Goal: Information Seeking & Learning: Learn about a topic

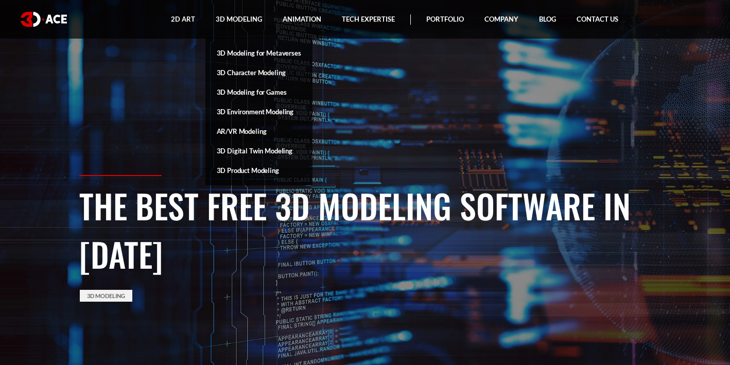
click at [269, 72] on link "3D Character Modeling" at bounding box center [258, 73] width 107 height 20
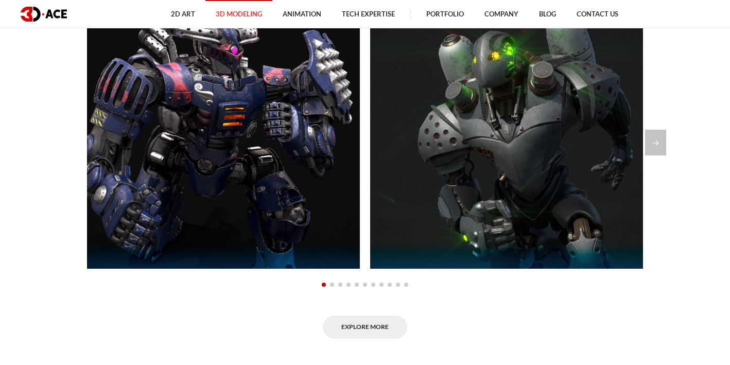
scroll to position [802, 0]
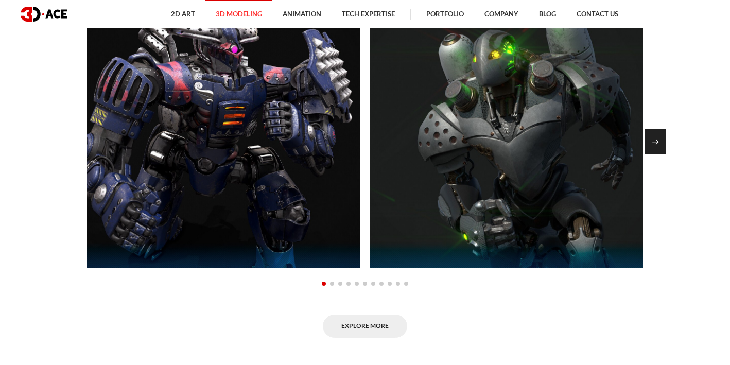
click at [656, 142] on div "Next slide" at bounding box center [655, 142] width 21 height 26
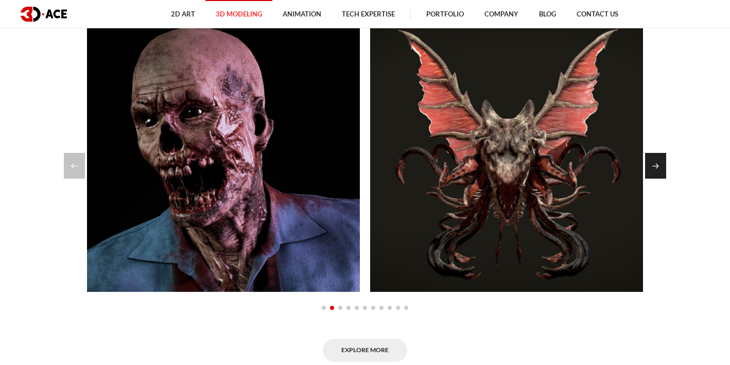
scroll to position [776, 0]
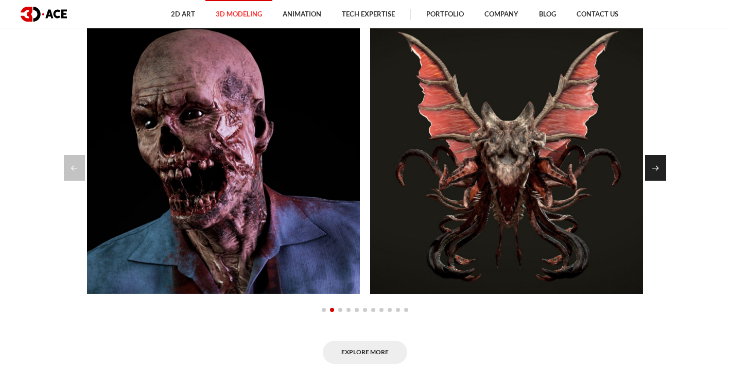
click at [655, 159] on div "Next slide" at bounding box center [655, 168] width 21 height 26
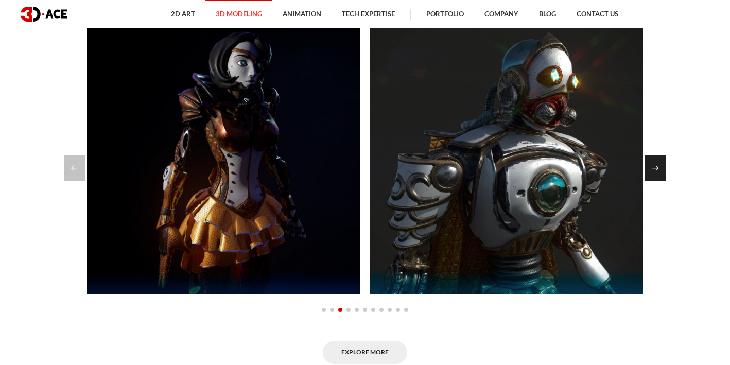
click at [654, 166] on div "Next slide" at bounding box center [655, 168] width 21 height 26
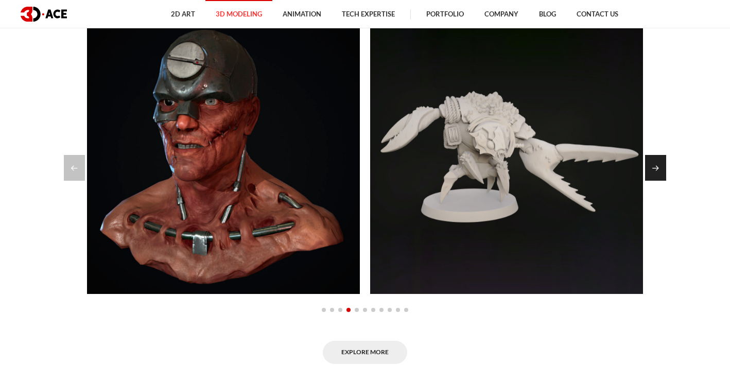
click at [654, 164] on div "Next slide" at bounding box center [655, 168] width 21 height 26
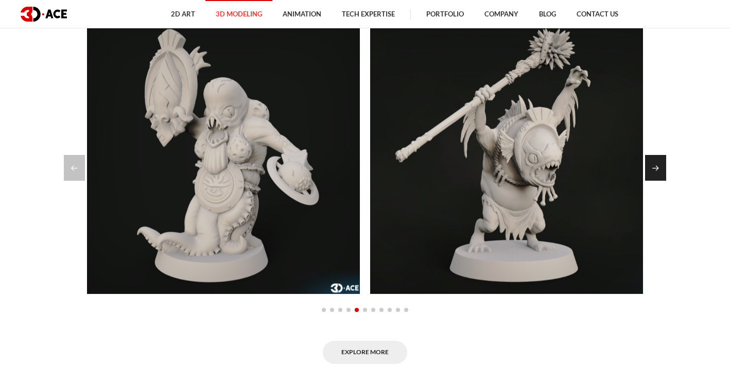
drag, startPoint x: 654, startPoint y: 164, endPoint x: 654, endPoint y: 179, distance: 14.4
click at [654, 164] on div "Next slide" at bounding box center [655, 168] width 21 height 26
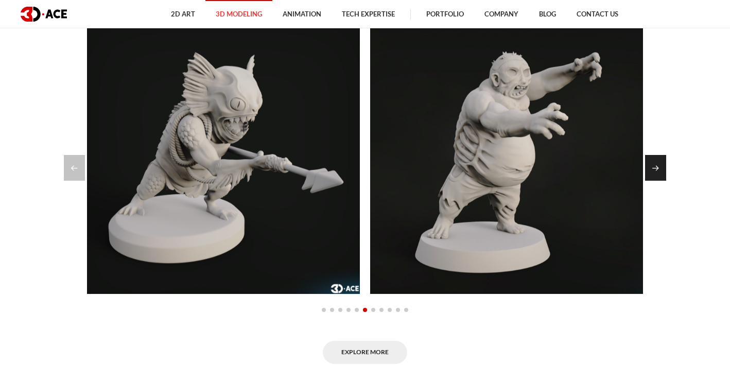
click at [654, 179] on div "Next slide" at bounding box center [655, 168] width 21 height 26
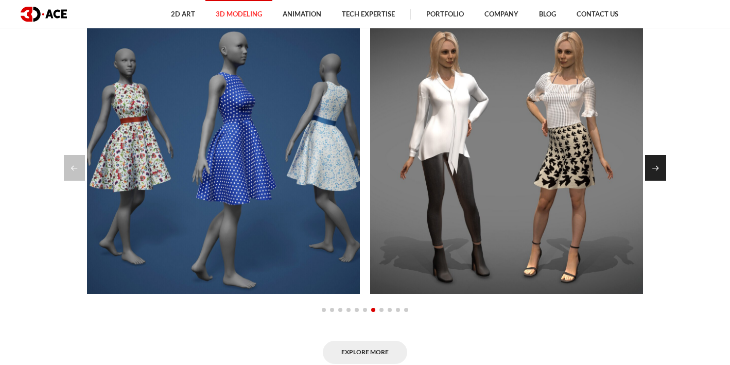
click at [654, 179] on div "Next slide" at bounding box center [655, 168] width 21 height 26
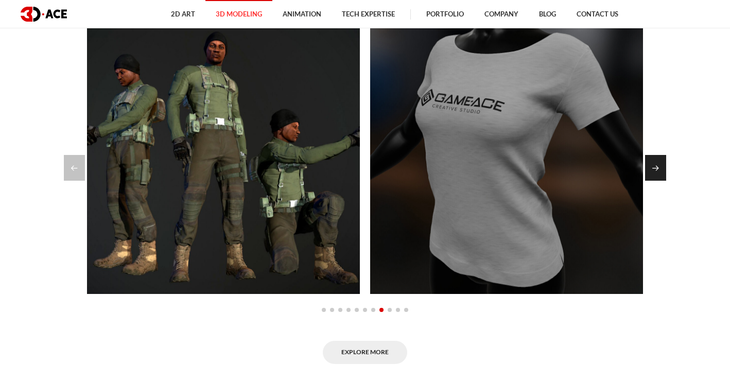
click at [662, 165] on div "Next slide" at bounding box center [655, 168] width 21 height 26
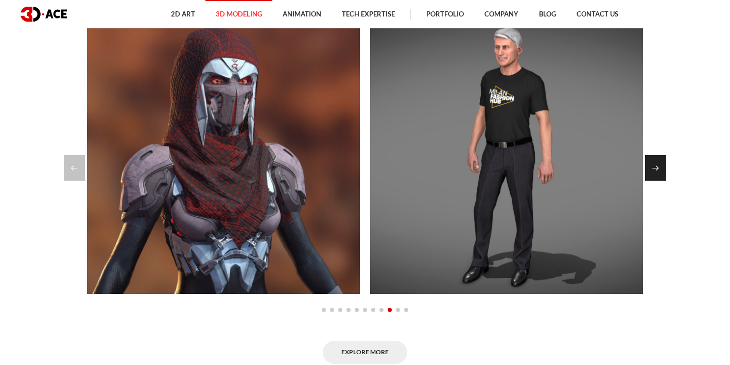
click at [662, 165] on div "Next slide" at bounding box center [655, 168] width 21 height 26
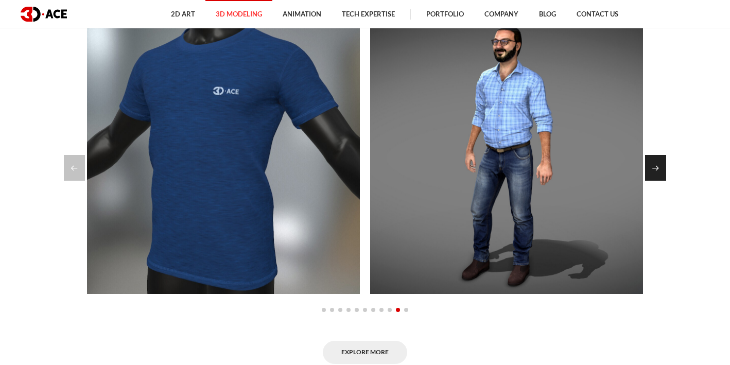
click at [662, 166] on div "Next slide" at bounding box center [655, 168] width 21 height 26
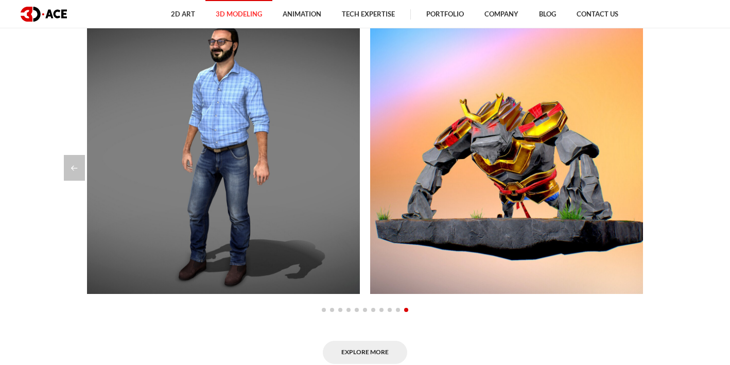
click at [468, 314] on div at bounding box center [365, 309] width 556 height 12
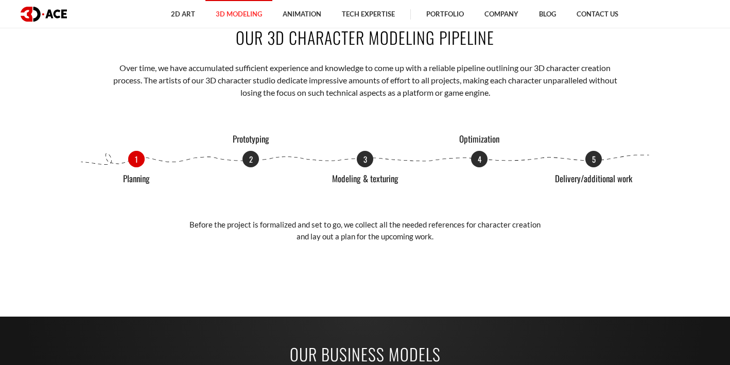
scroll to position [1172, 0]
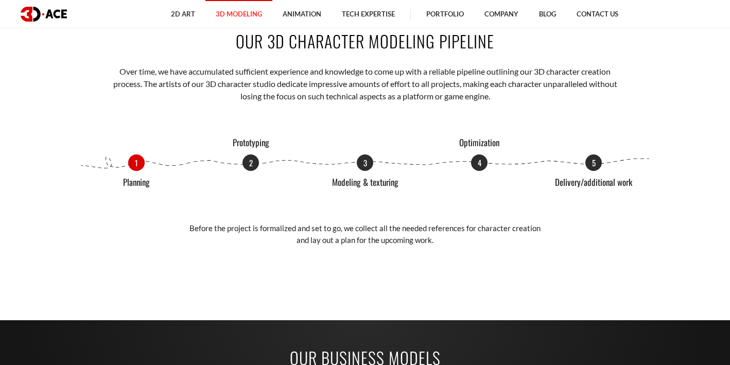
click at [254, 189] on div "1 Planning 2 Prototyping 3 Modeling & texturing 4 Optimization 5 Delivery/addit…" at bounding box center [364, 206] width 571 height 104
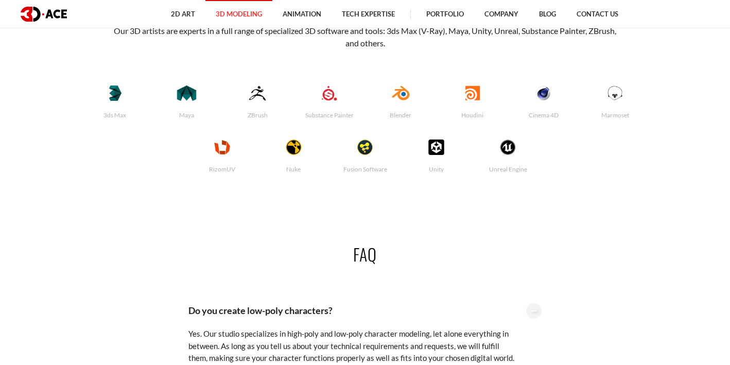
scroll to position [2143, 0]
click at [500, 157] on div "Unreal Engine" at bounding box center [507, 155] width 79 height 60
click at [512, 146] on img at bounding box center [508, 146] width 50 height 17
click at [499, 151] on img at bounding box center [508, 146] width 50 height 17
